Goal: Find specific page/section: Locate a particular part of the current website

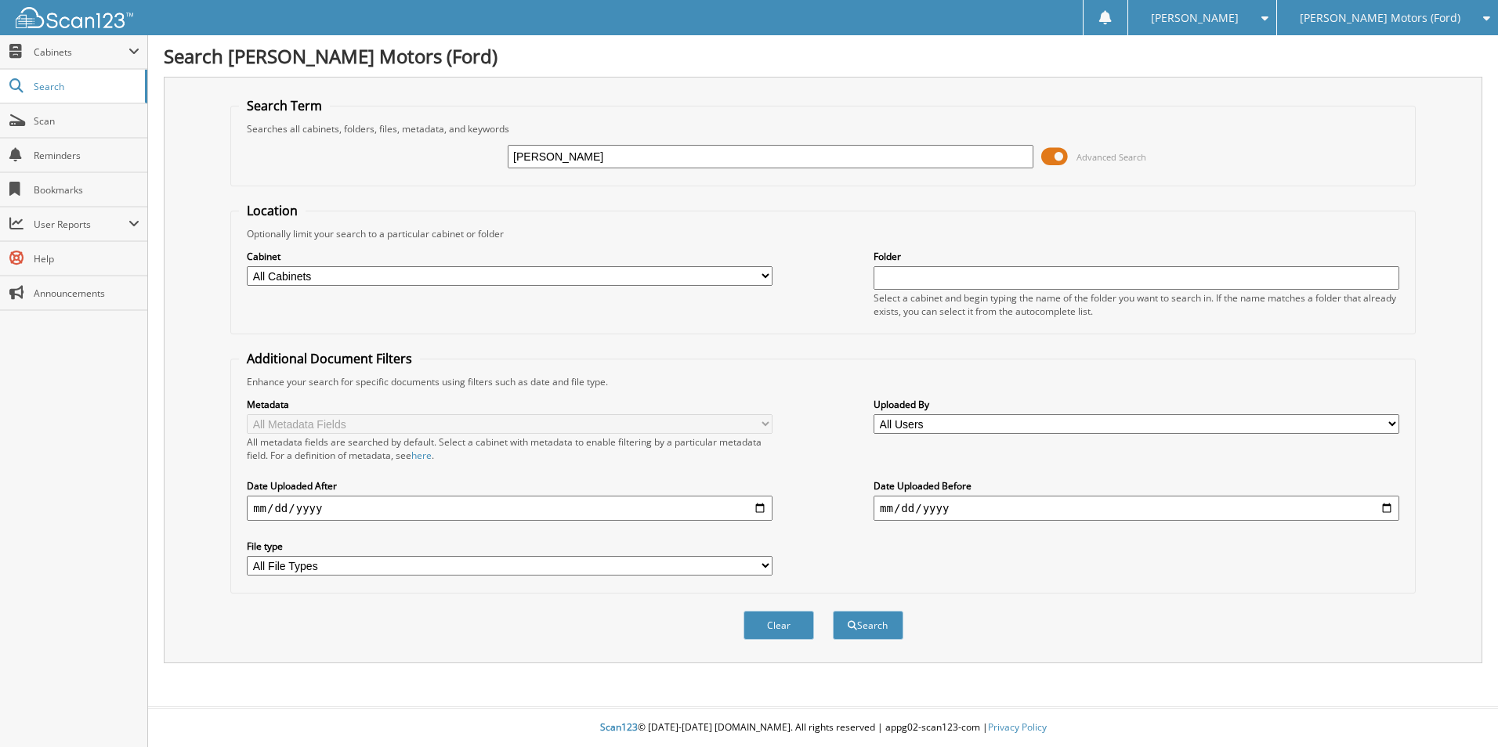
type input "[PERSON_NAME]"
click at [833, 611] on button "Search" at bounding box center [868, 625] width 71 height 29
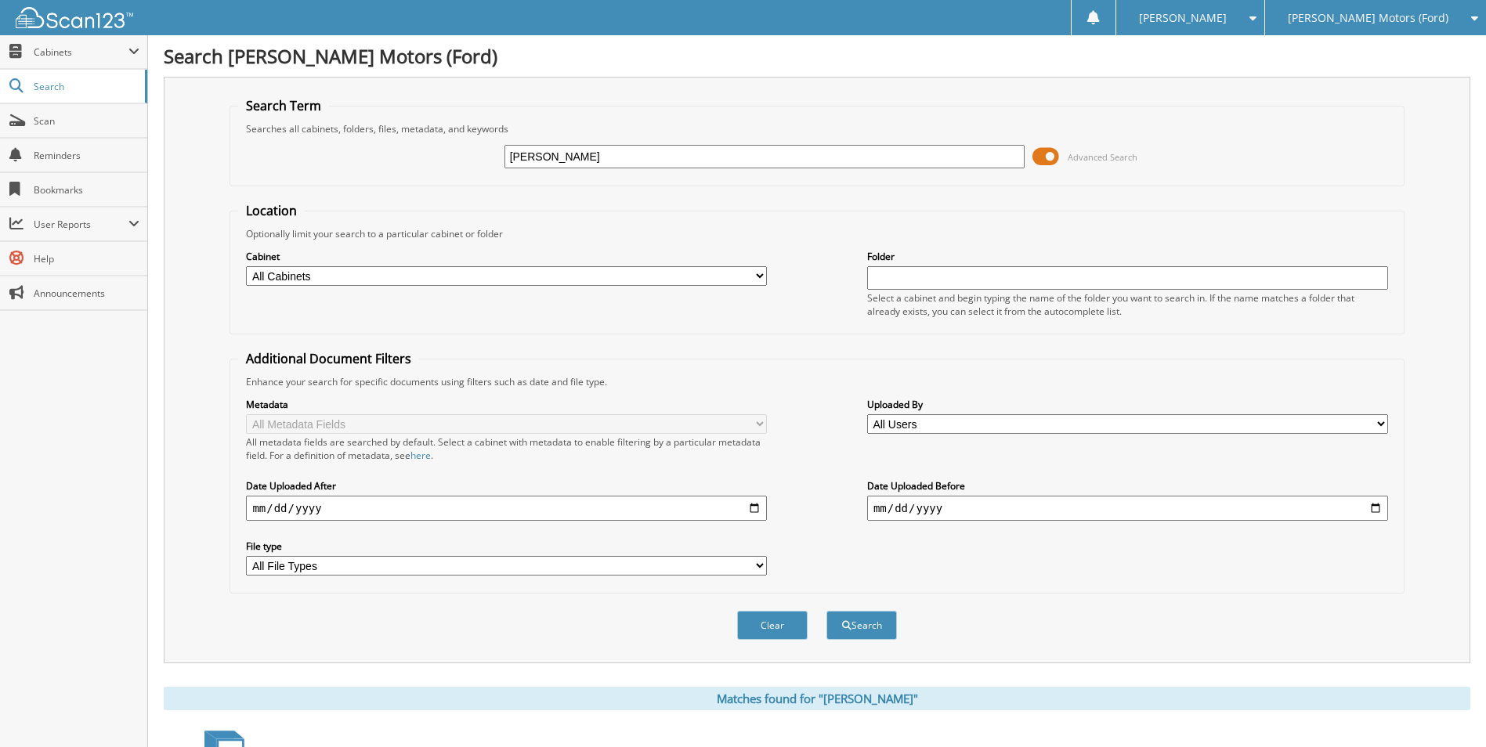
scroll to position [339, 0]
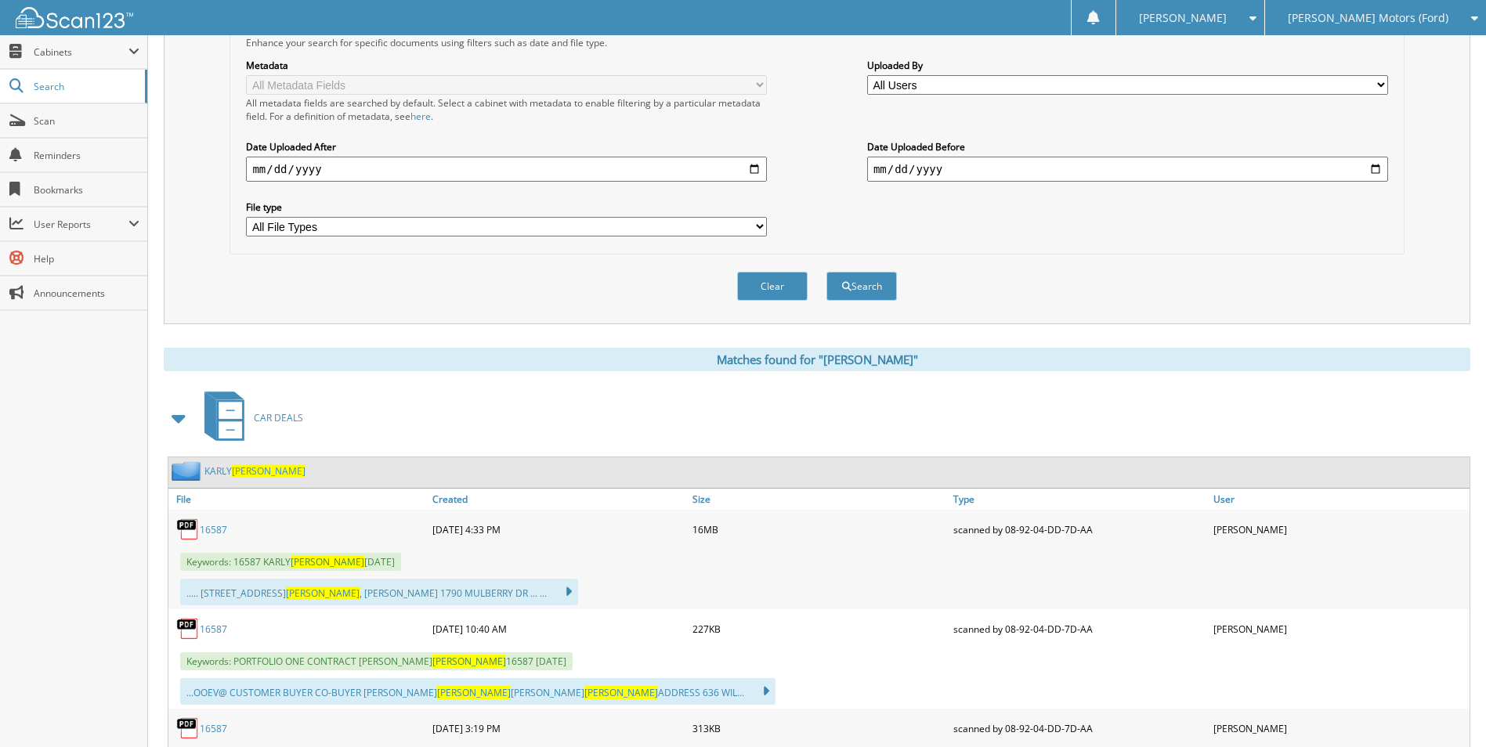
click at [204, 527] on link "16587" at bounding box center [213, 529] width 27 height 13
click at [1292, 260] on div "Clear Search" at bounding box center [817, 286] width 1174 height 63
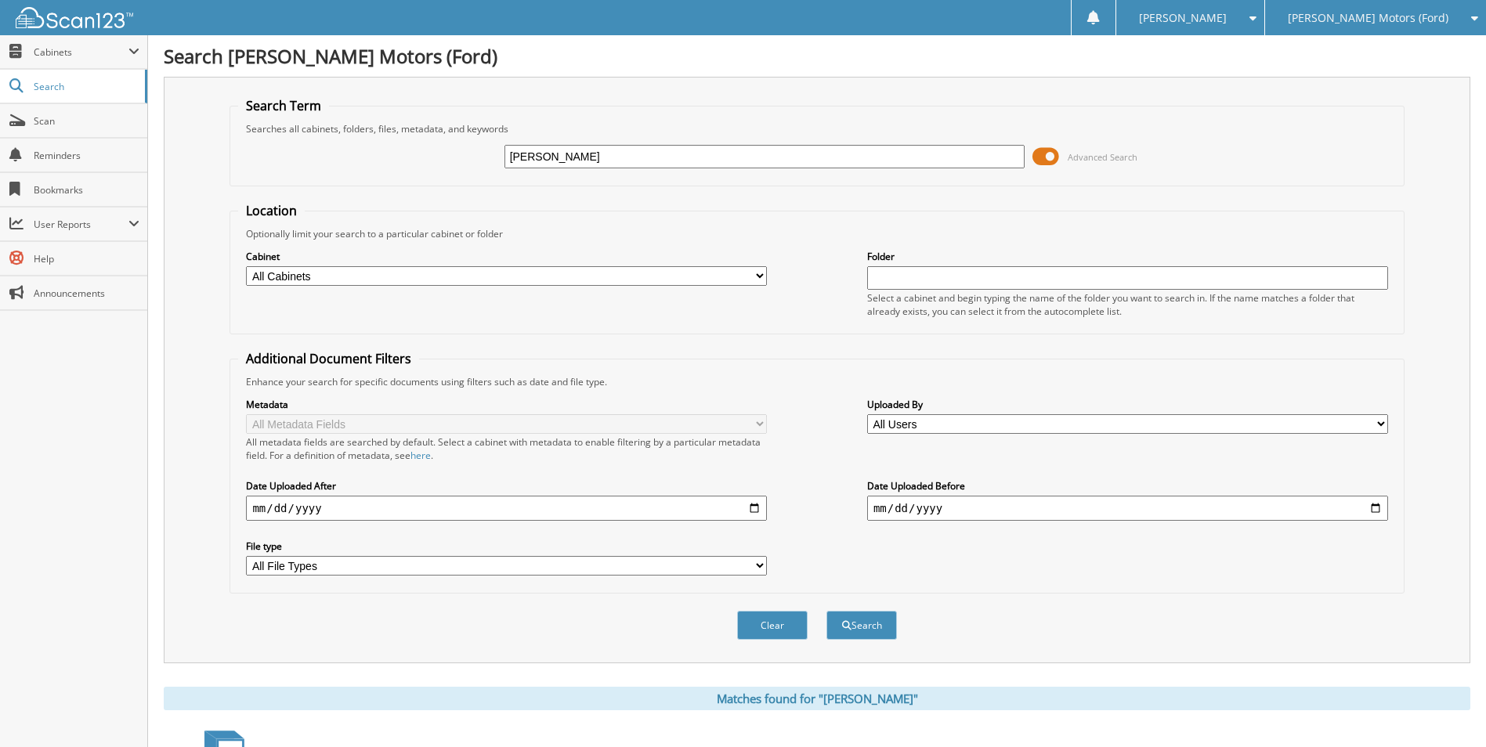
drag, startPoint x: 657, startPoint y: 156, endPoint x: 477, endPoint y: 160, distance: 179.5
click at [477, 160] on div "[PERSON_NAME] Advanced Search" at bounding box center [816, 157] width 1157 height 42
type input "[PERSON_NAME]"
click at [827, 611] on button "Search" at bounding box center [862, 625] width 71 height 29
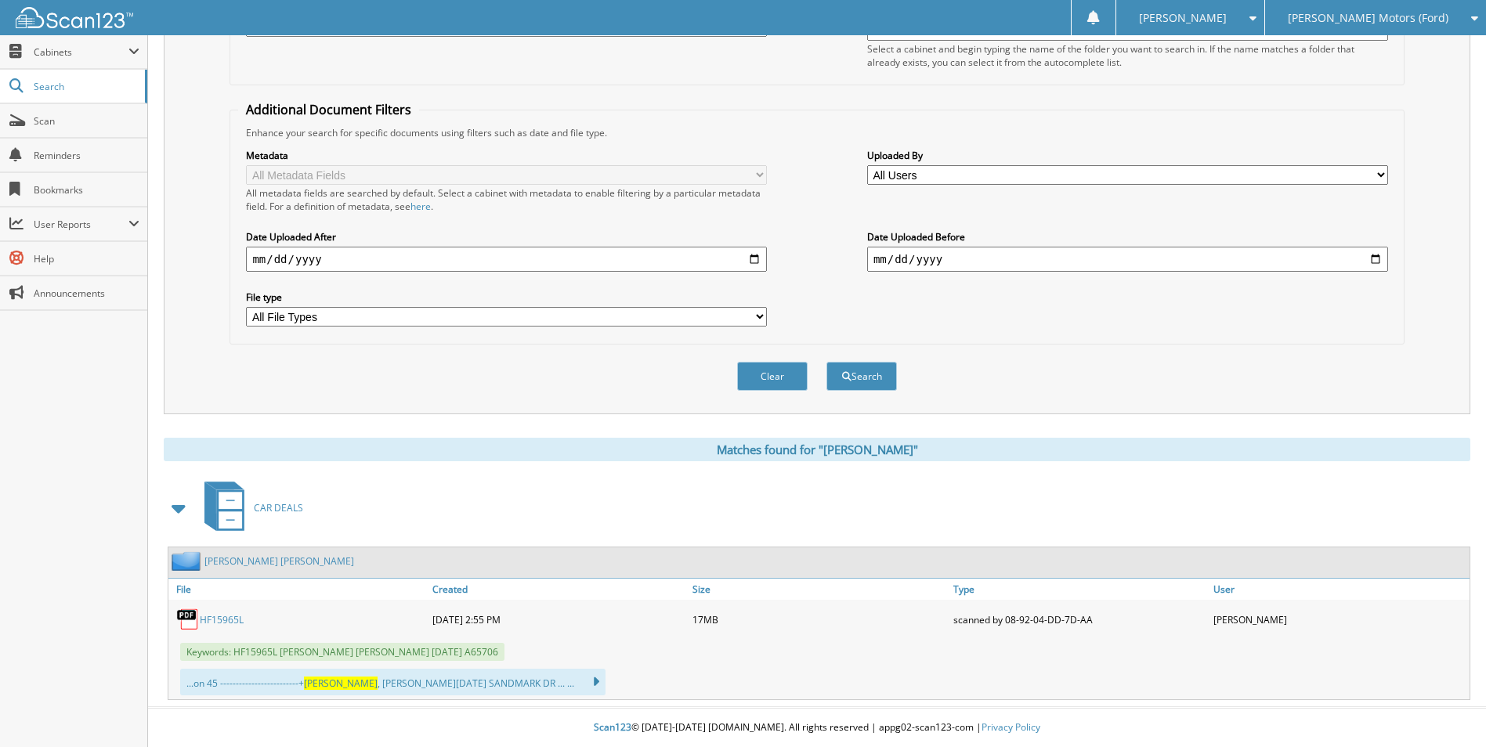
click at [230, 621] on link "HF15965L" at bounding box center [222, 619] width 44 height 13
